Goal: Task Accomplishment & Management: Manage account settings

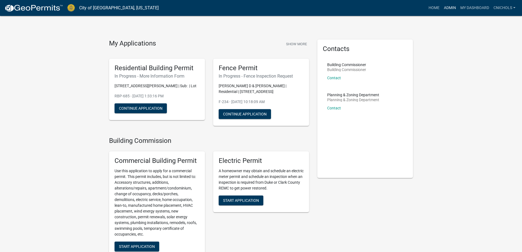
click at [448, 7] on link "Admin" at bounding box center [449, 8] width 16 height 10
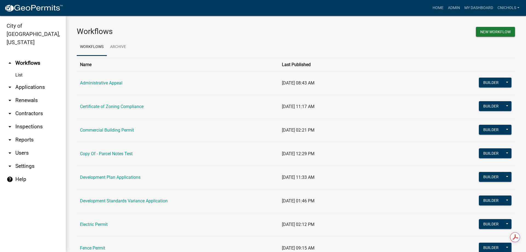
click at [25, 80] on link "arrow_drop_down Applications" at bounding box center [33, 86] width 66 height 13
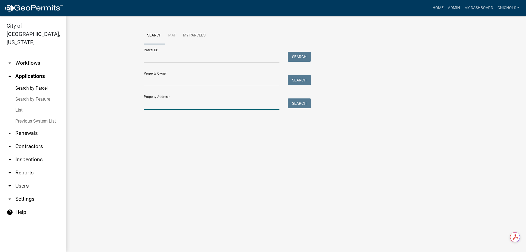
click at [155, 104] on input "Property Address:" at bounding box center [212, 103] width 136 height 11
type input "733 sar"
click at [300, 101] on button "Search" at bounding box center [298, 103] width 23 height 10
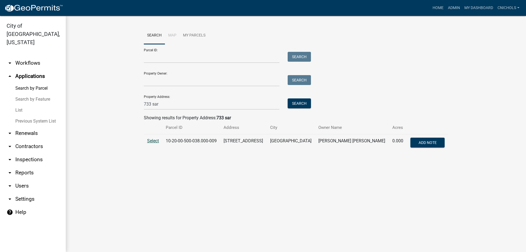
click at [155, 140] on span "Select" at bounding box center [153, 140] width 12 height 5
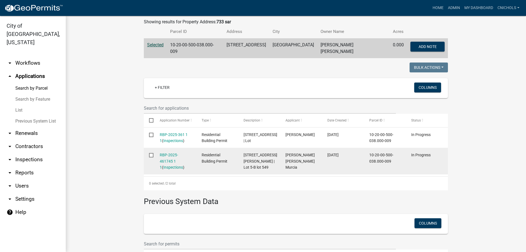
scroll to position [95, 0]
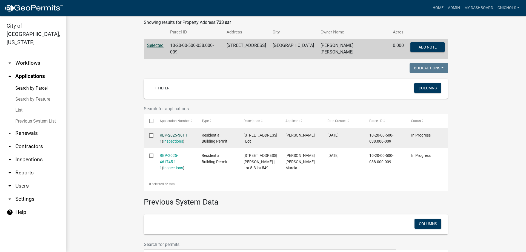
click at [176, 133] on link "RBP-2025-361 1 1" at bounding box center [174, 138] width 28 height 11
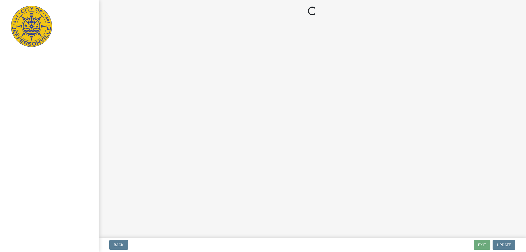
select select "3: 3"
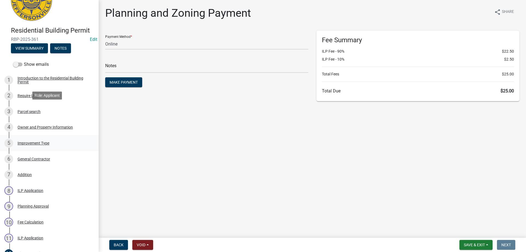
scroll to position [110, 0]
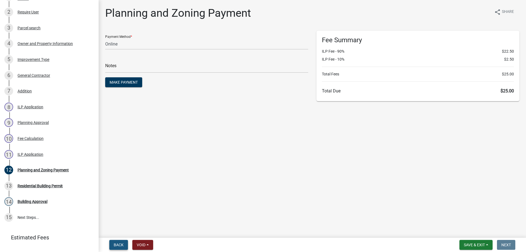
click at [117, 244] on span "Back" at bounding box center [119, 244] width 10 height 4
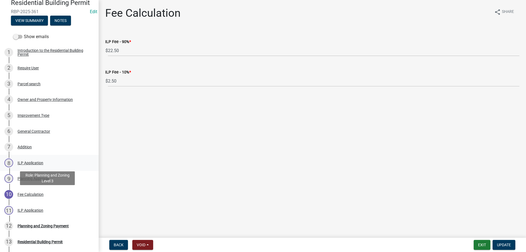
scroll to position [0, 0]
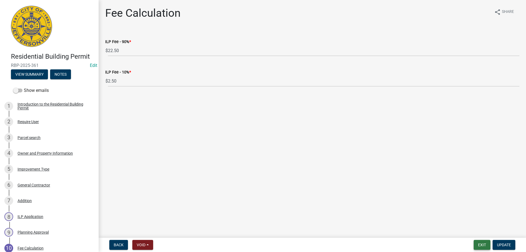
click at [484, 243] on button "Exit" at bounding box center [481, 245] width 17 height 10
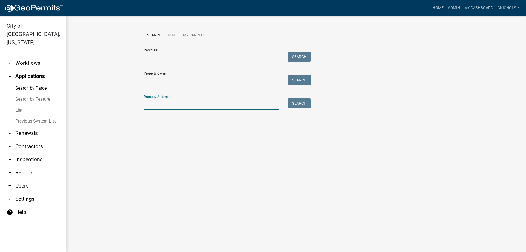
click at [167, 101] on input "Property Address:" at bounding box center [212, 103] width 136 height 11
type input "733 sar"
click at [303, 102] on button "Search" at bounding box center [298, 103] width 23 height 10
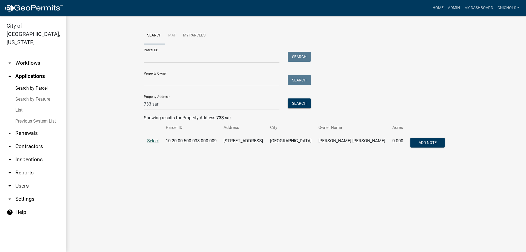
click at [154, 139] on span "Select" at bounding box center [153, 140] width 12 height 5
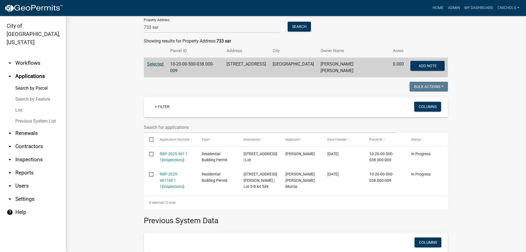
scroll to position [82, 0]
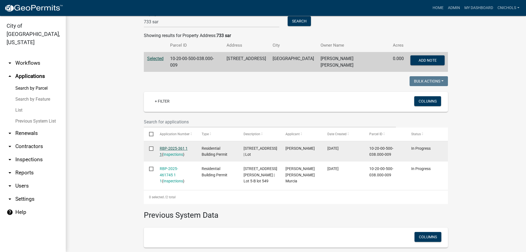
click at [168, 146] on link "RBP-2025-361 1 1" at bounding box center [174, 151] width 28 height 11
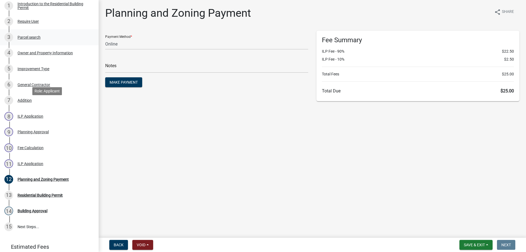
scroll to position [110, 0]
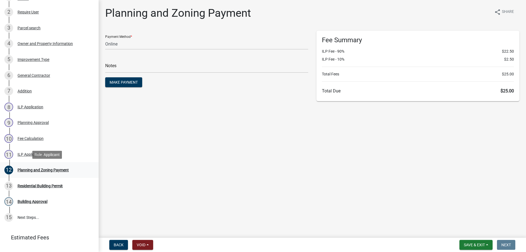
click at [41, 169] on div "Planning and Zoning Payment" at bounding box center [43, 170] width 51 height 4
click at [121, 43] on select "Credit Card POS Check Cash Online" at bounding box center [206, 43] width 203 height 11
select select "1: 0"
click at [105, 38] on select "Credit Card POS Check Cash Online" at bounding box center [206, 43] width 203 height 11
click at [135, 67] on input "text" at bounding box center [206, 67] width 203 height 11
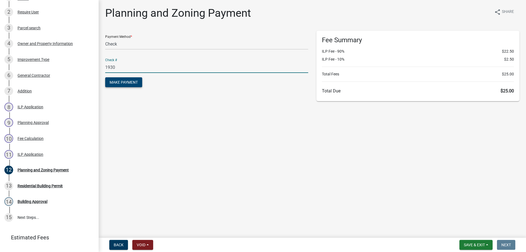
type input "1930"
click at [131, 80] on span "Make Payment" at bounding box center [124, 82] width 28 height 4
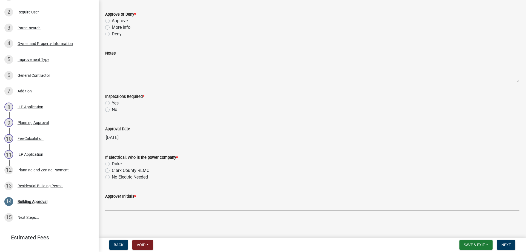
scroll to position [32, 0]
click at [34, 169] on div "Planning and Zoning Payment" at bounding box center [43, 170] width 51 height 4
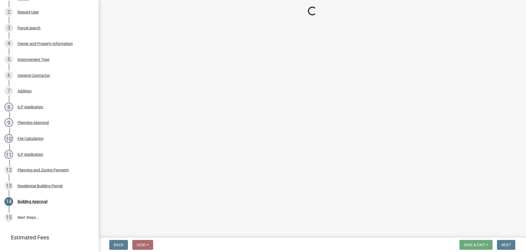
scroll to position [0, 0]
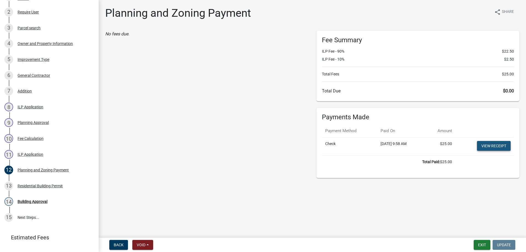
click at [488, 145] on link "View receipt" at bounding box center [494, 146] width 34 height 10
click at [480, 244] on button "Exit" at bounding box center [481, 245] width 17 height 10
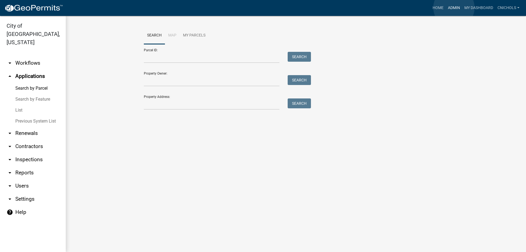
click at [454, 8] on link "Admin" at bounding box center [453, 8] width 16 height 10
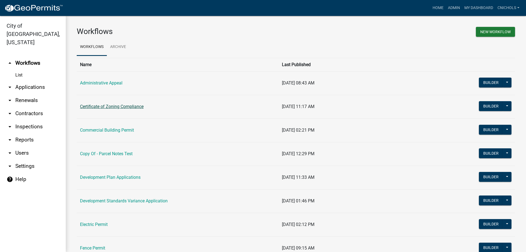
click at [117, 107] on link "Certificate of Zoning Compliance" at bounding box center [112, 106] width 64 height 5
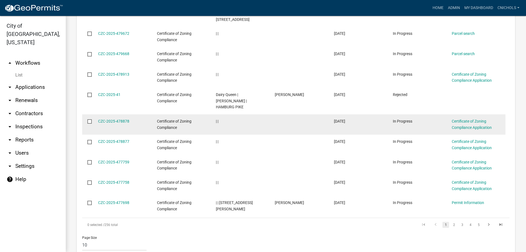
scroll to position [326, 0]
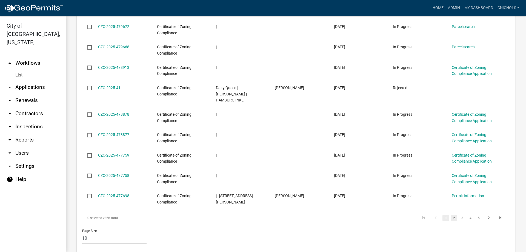
click at [450, 215] on link "2" at bounding box center [453, 218] width 7 height 6
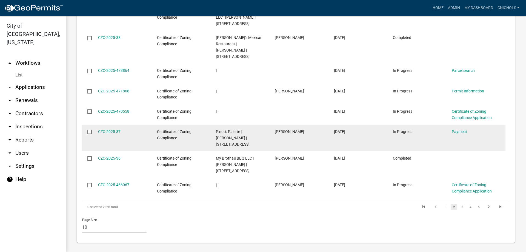
scroll to position [364, 0]
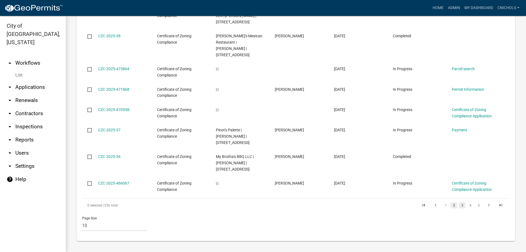
click at [459, 205] on link "3" at bounding box center [462, 205] width 7 height 6
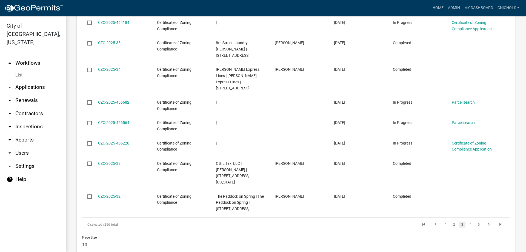
scroll to position [351, 0]
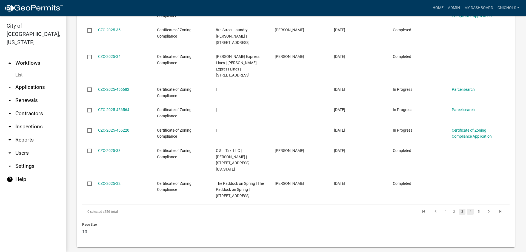
click at [467, 208] on link "4" at bounding box center [470, 211] width 7 height 6
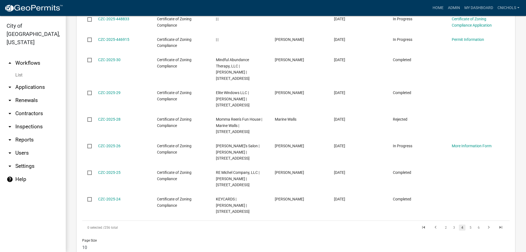
scroll to position [364, 0]
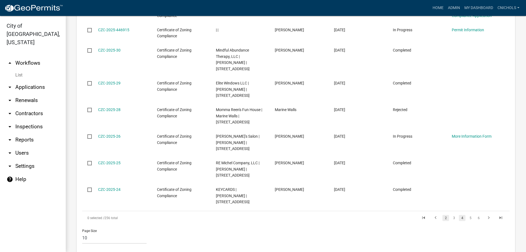
click at [442, 215] on link "2" at bounding box center [445, 218] width 7 height 6
